Goal: Information Seeking & Learning: Learn about a topic

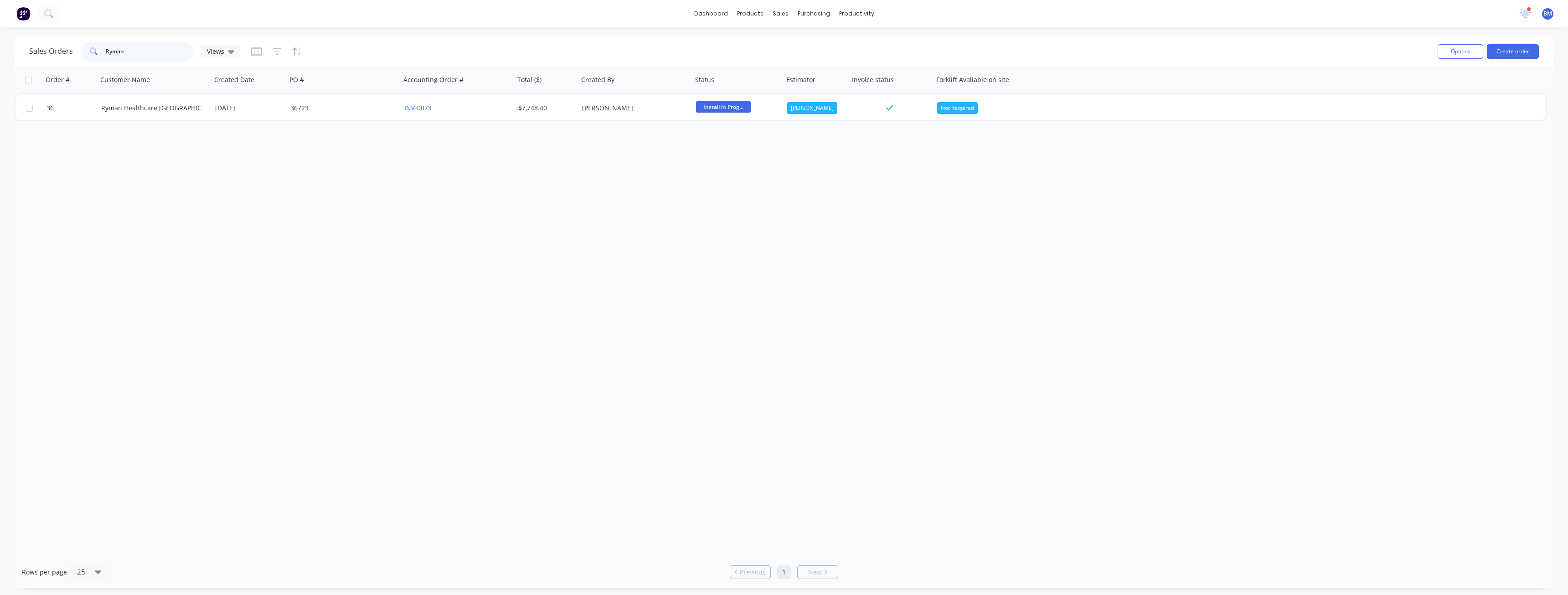
drag, startPoint x: 131, startPoint y: 51, endPoint x: 85, endPoint y: 54, distance: 46.1
click at [85, 54] on div "Ryman" at bounding box center [137, 52] width 114 height 18
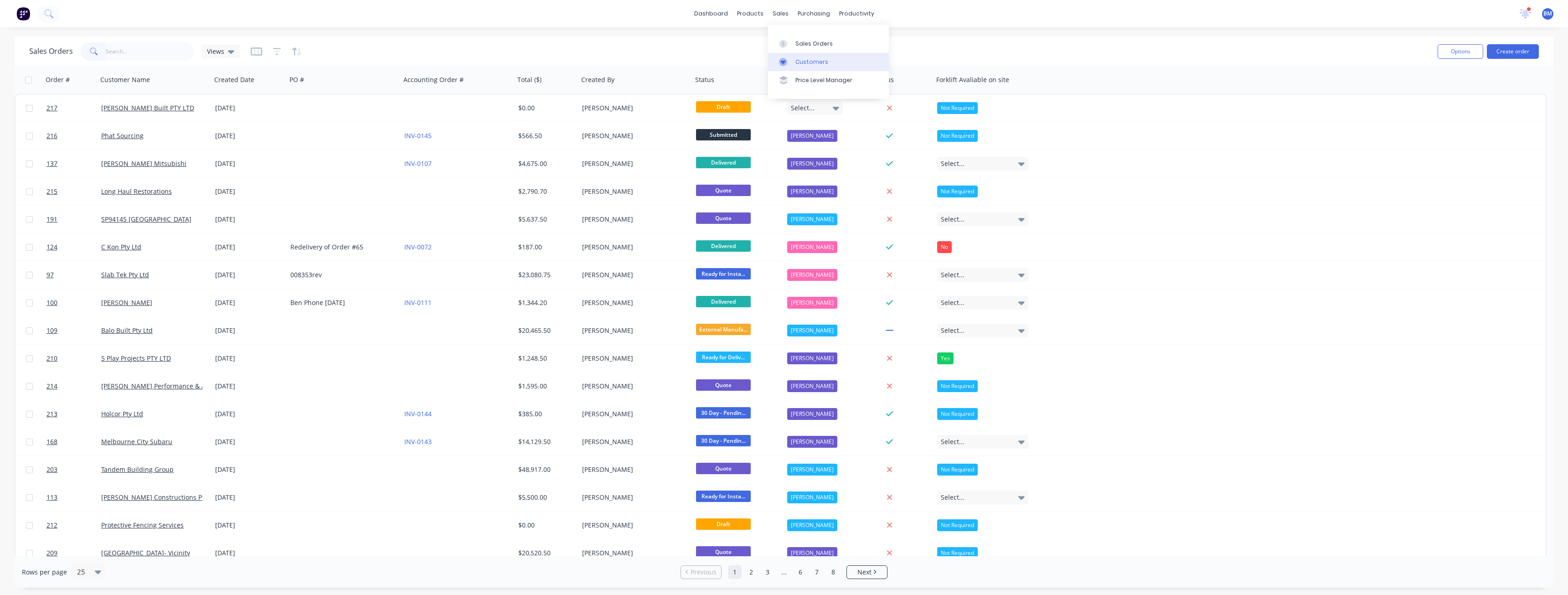
click at [810, 59] on div "Customers" at bounding box center [812, 62] width 33 height 8
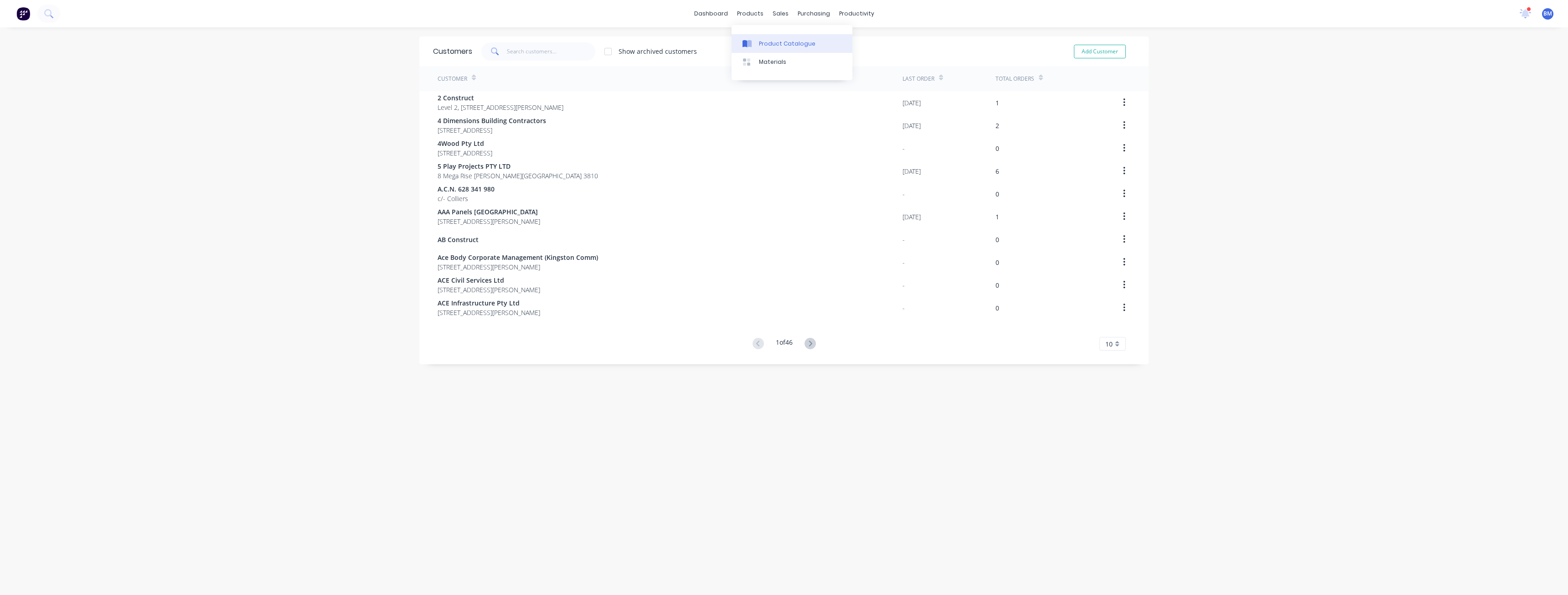
click at [766, 43] on div "Product Catalogue" at bounding box center [787, 43] width 57 height 8
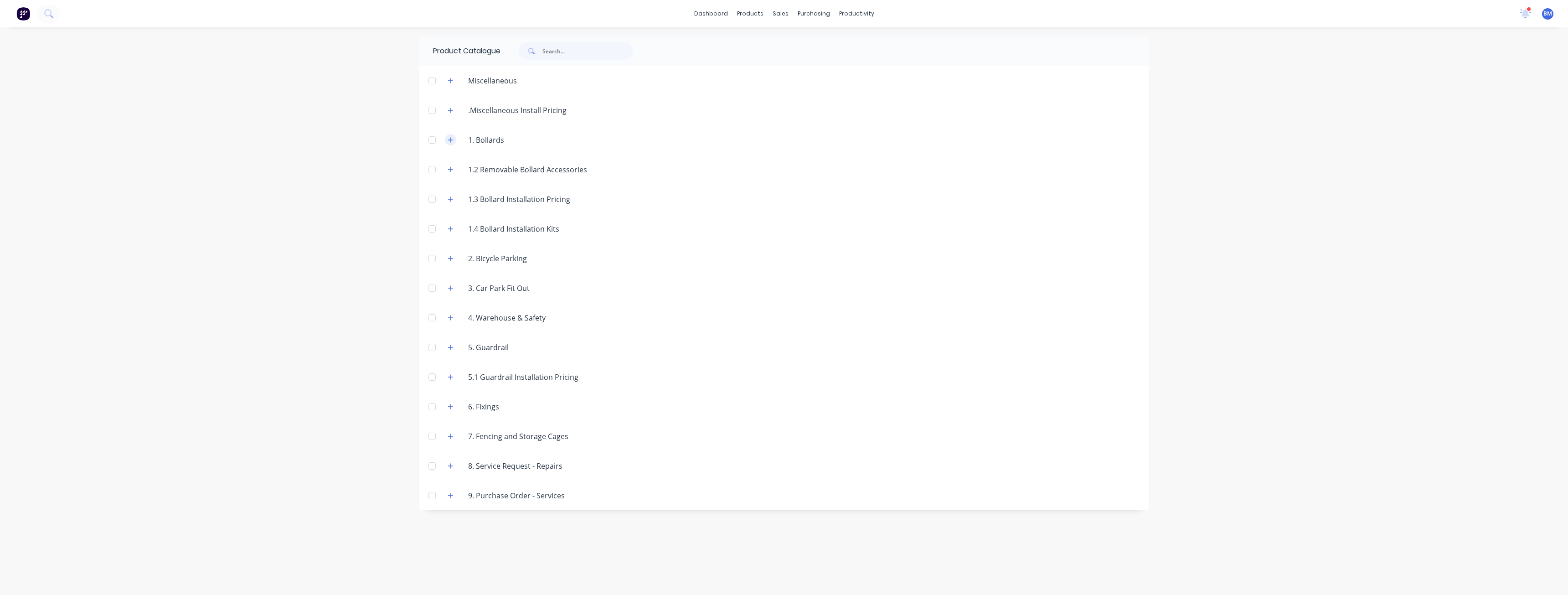
click at [449, 136] on button "button" at bounding box center [450, 139] width 12 height 12
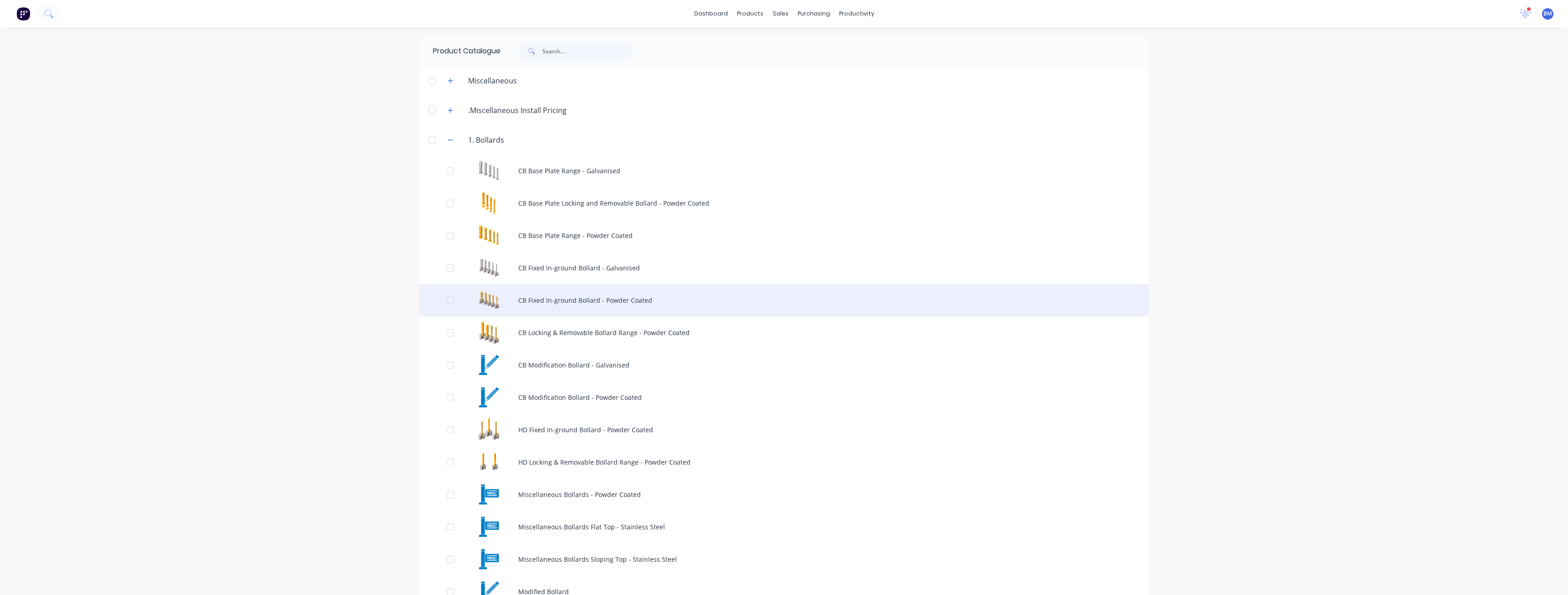
click at [539, 298] on div "CB Fixed In-ground Bollard - Powder Coated" at bounding box center [784, 300] width 729 height 32
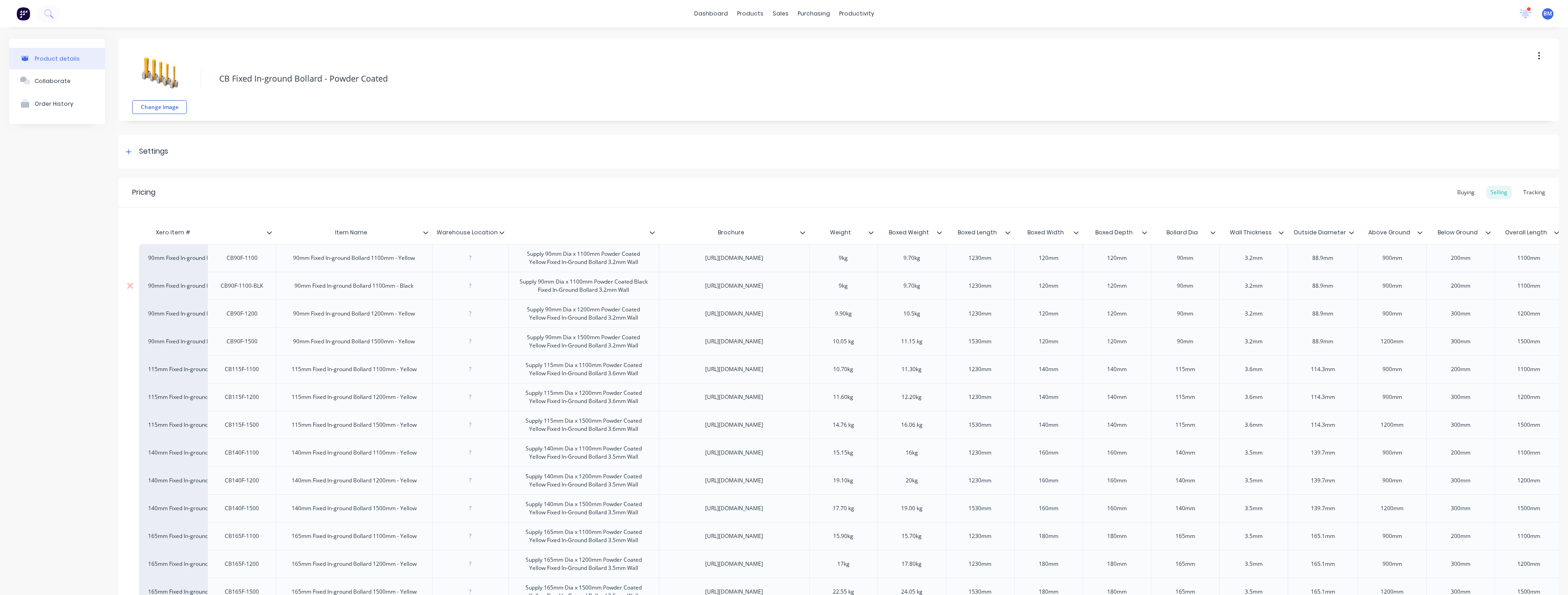
click at [920, 292] on div "9.70kg" at bounding box center [911, 286] width 46 height 12
click at [763, 292] on div "[URL][DOMAIN_NAME]" at bounding box center [733, 286] width 72 height 12
click at [441, 148] on div "Settings" at bounding box center [839, 152] width 1440 height 34
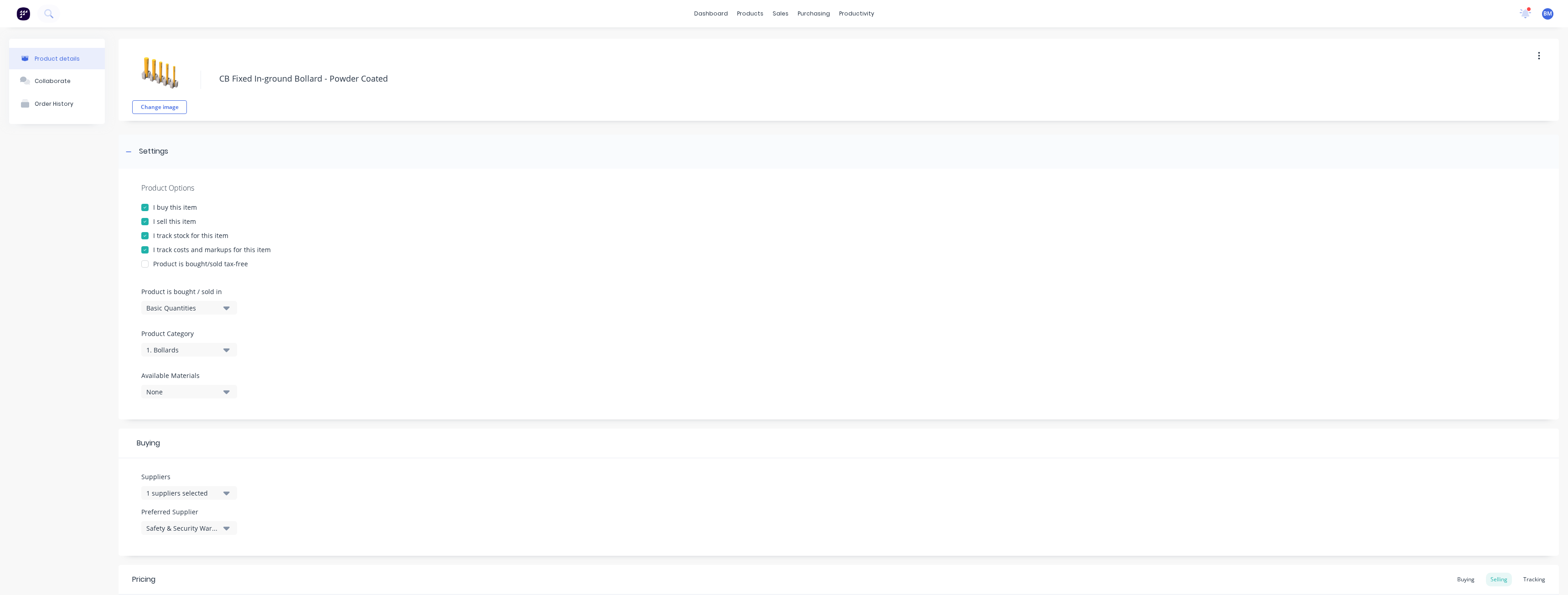
click at [614, 409] on div "Product Options I buy this item I sell this item I track stock for this item I …" at bounding box center [839, 294] width 1440 height 251
click at [761, 41] on div "Product Catalogue" at bounding box center [787, 43] width 57 height 8
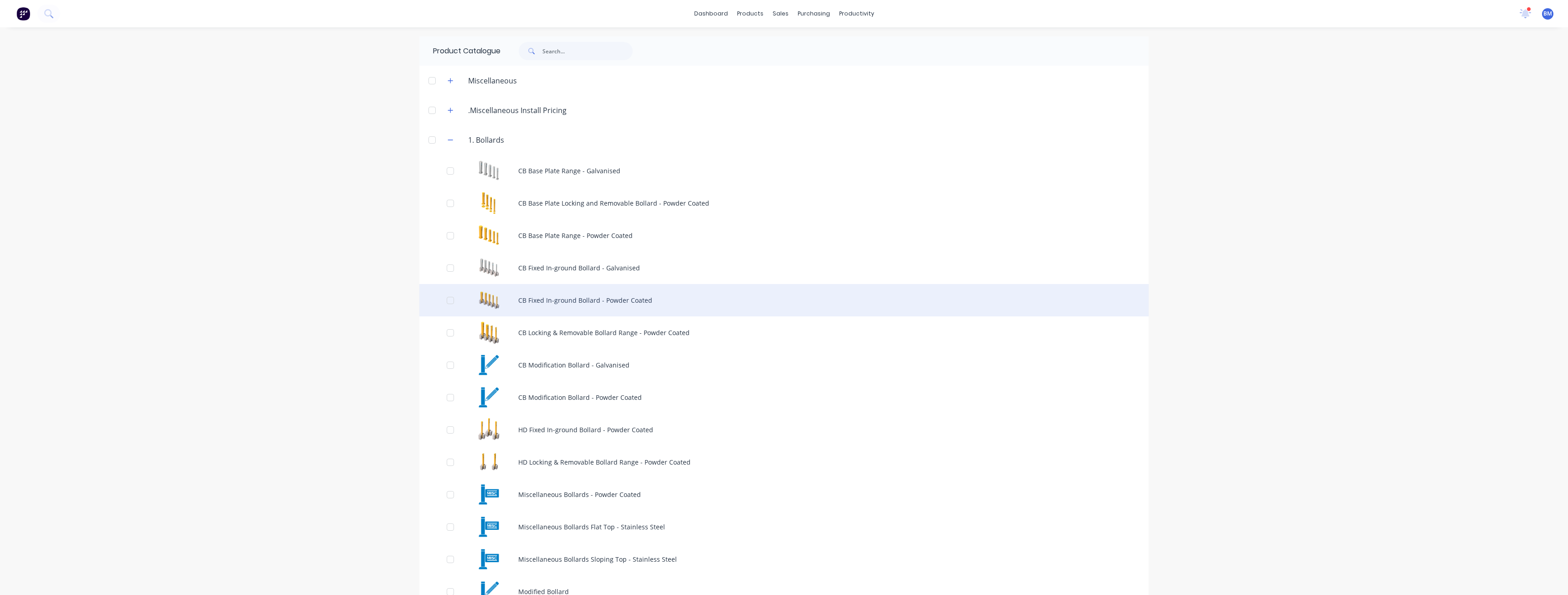
click at [542, 300] on div "CB Fixed In-ground Bollard - Powder Coated" at bounding box center [784, 300] width 729 height 32
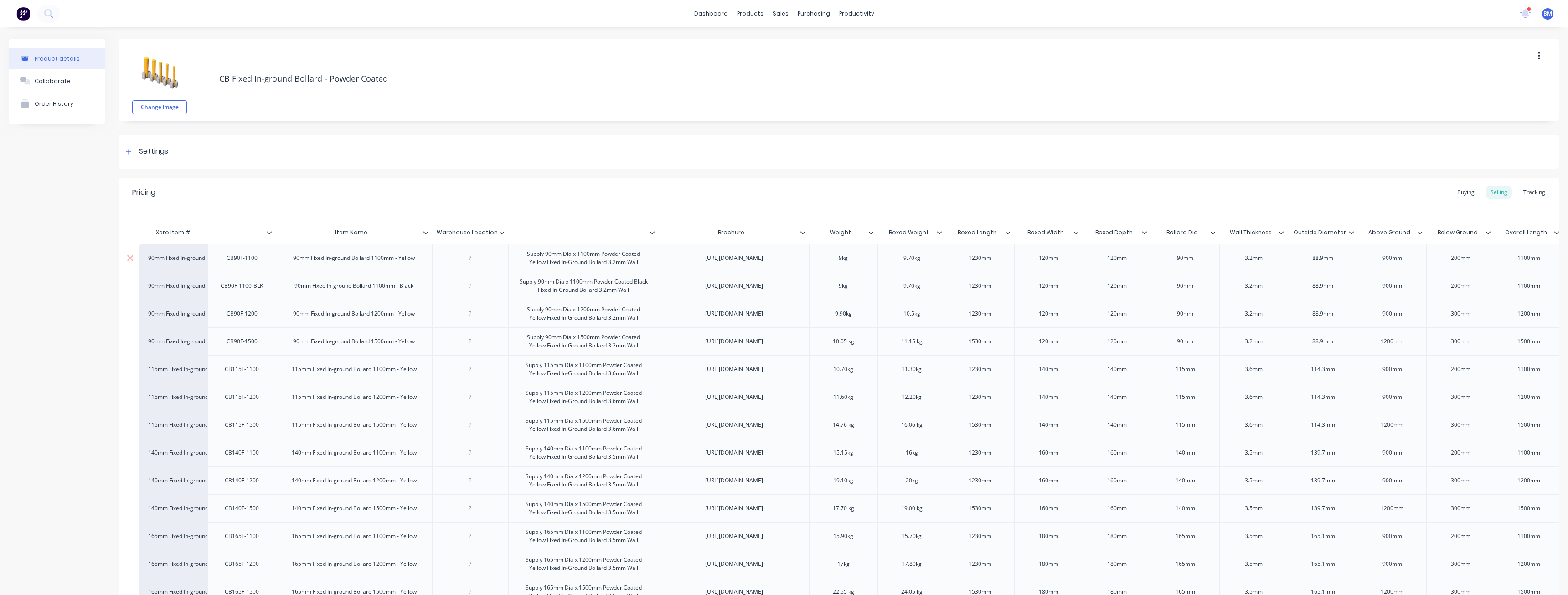
type textarea "x"
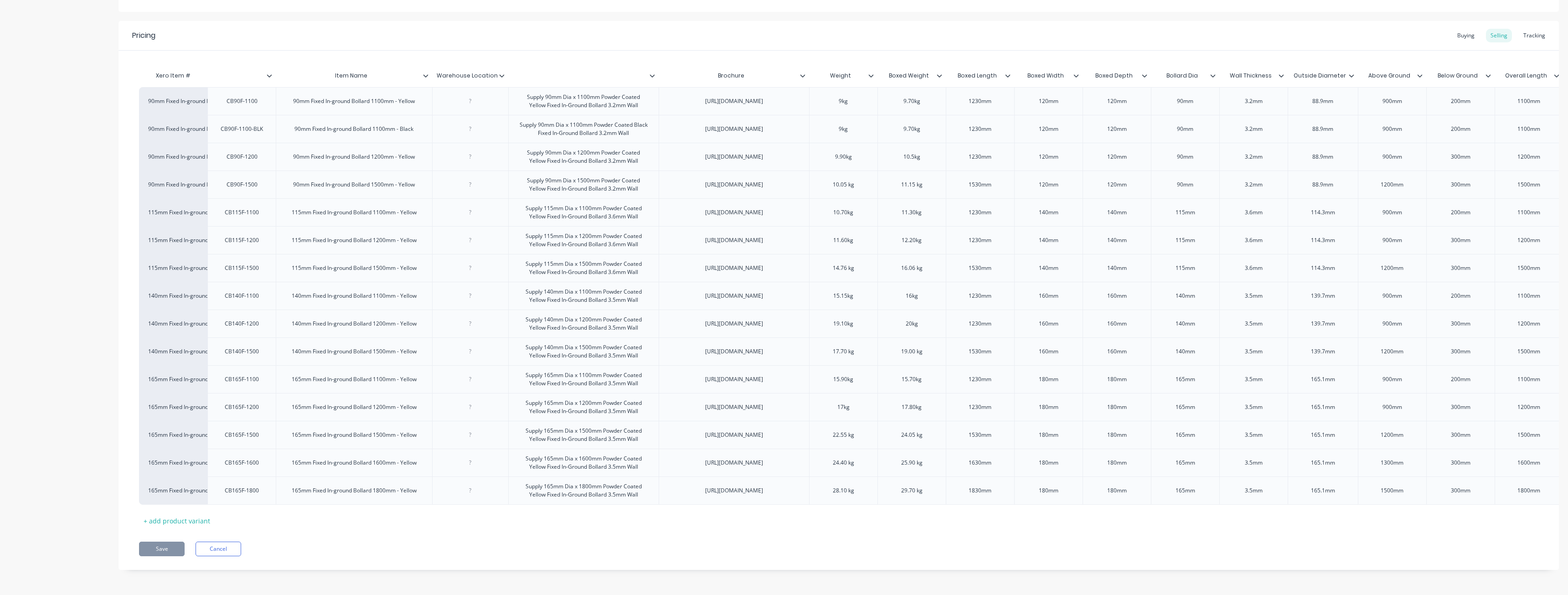
click at [78, 283] on div "Product details Collaborate Order History" at bounding box center [57, 233] width 96 height 702
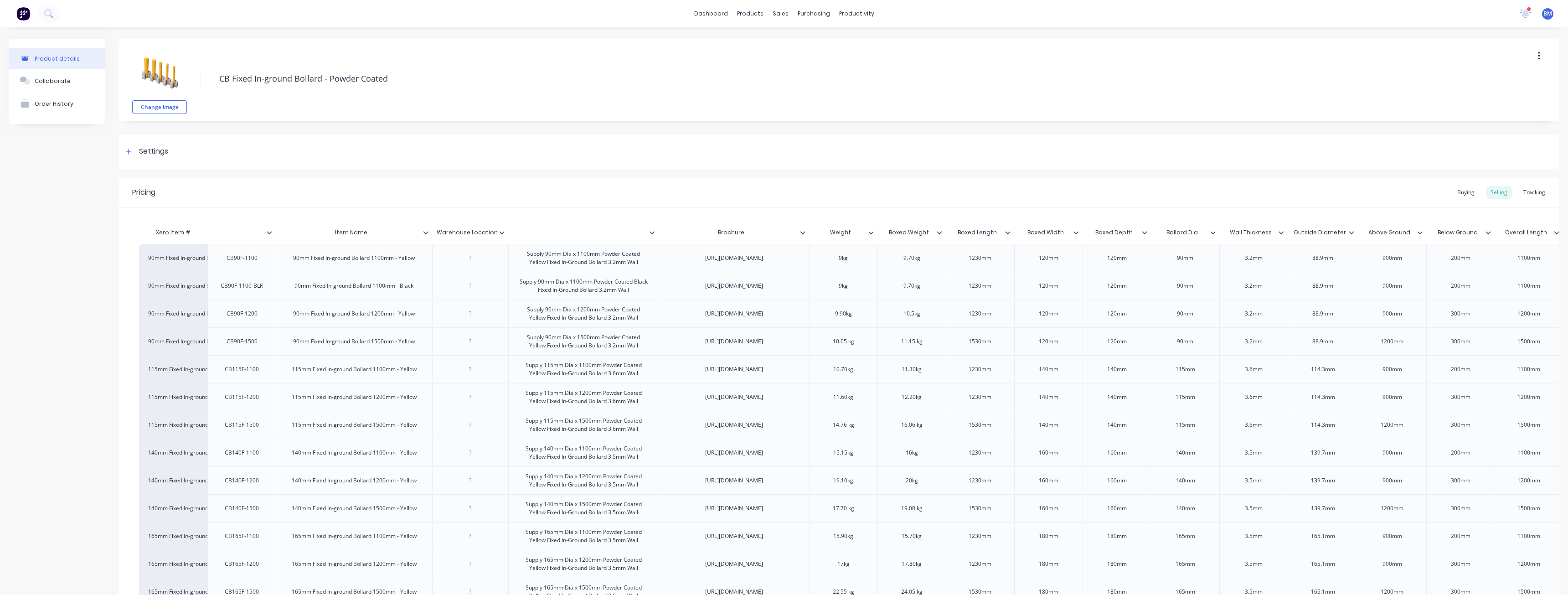
click at [79, 218] on div "Product details Collaborate Order History" at bounding box center [57, 390] width 96 height 702
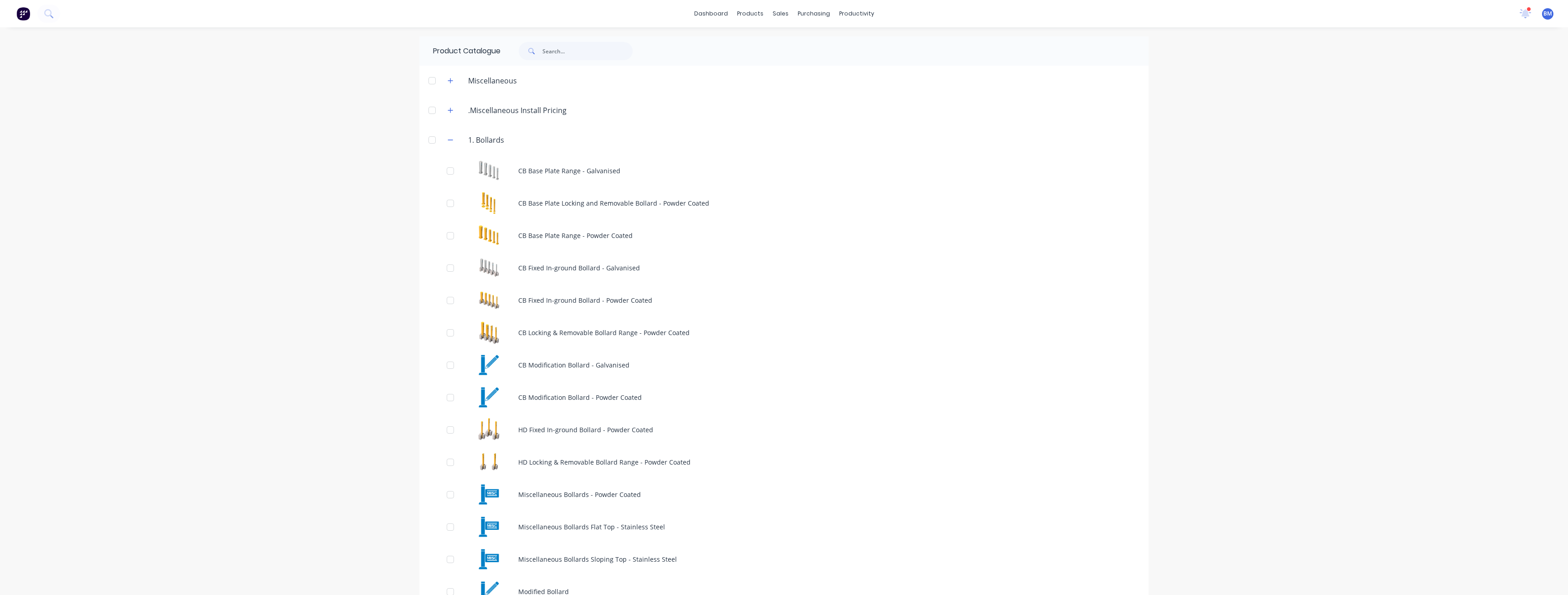
click at [127, 126] on div "dashboard products sales purchasing productivity dashboard products Product Cat…" at bounding box center [784, 297] width 1568 height 595
click at [447, 137] on icon "button" at bounding box center [450, 140] width 5 height 6
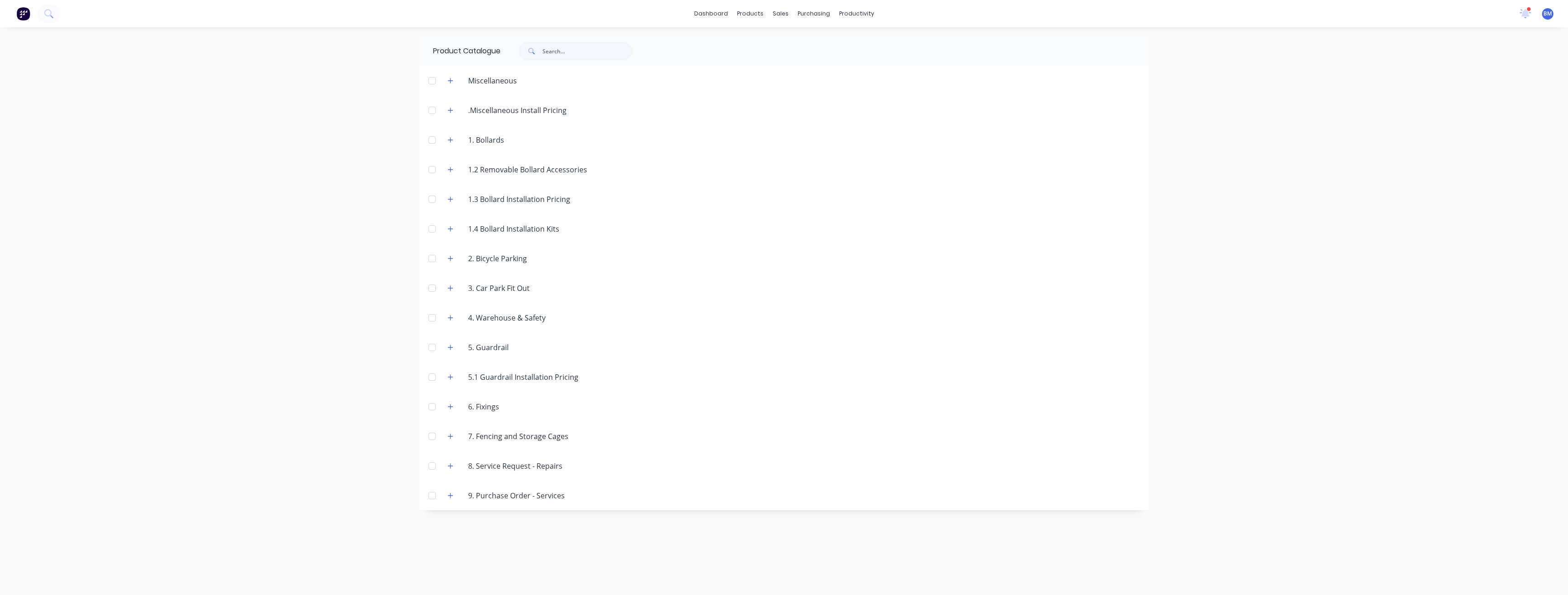
click at [194, 202] on div "dashboard products sales purchasing productivity dashboard products Product Cat…" at bounding box center [784, 297] width 1568 height 595
click at [780, 13] on div "sales" at bounding box center [780, 13] width 25 height 13
click at [364, 80] on div "dashboard products sales purchasing productivity dashboard products Product Cat…" at bounding box center [784, 297] width 1568 height 595
click at [333, 115] on div "dashboard products sales purchasing productivity dashboard products Product Cat…" at bounding box center [784, 297] width 1568 height 595
click at [280, 86] on div "dashboard products sales purchasing productivity dashboard products Product Cat…" at bounding box center [784, 297] width 1568 height 595
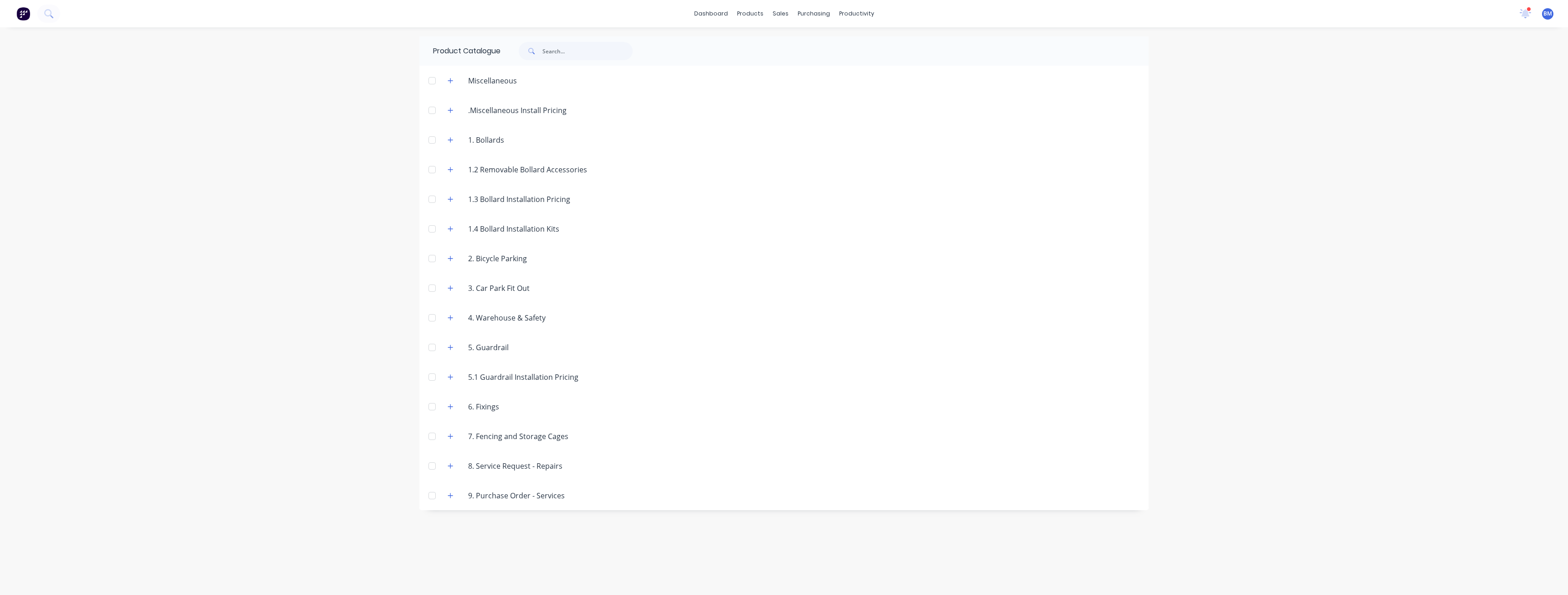
click at [155, 114] on div "dashboard products sales purchasing productivity dashboard products Product Cat…" at bounding box center [784, 297] width 1568 height 595
click at [65, 124] on div "dashboard products sales purchasing productivity dashboard products Product Cat…" at bounding box center [784, 297] width 1568 height 595
